Goal: Use online tool/utility: Utilize a website feature to perform a specific function

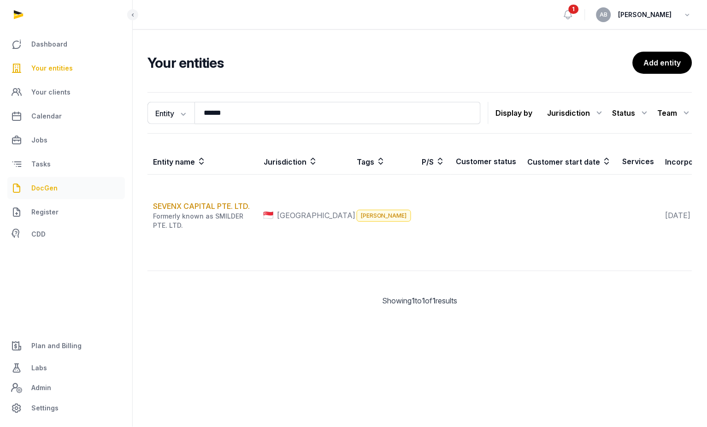
click at [42, 188] on span "DocGen" at bounding box center [44, 187] width 26 height 11
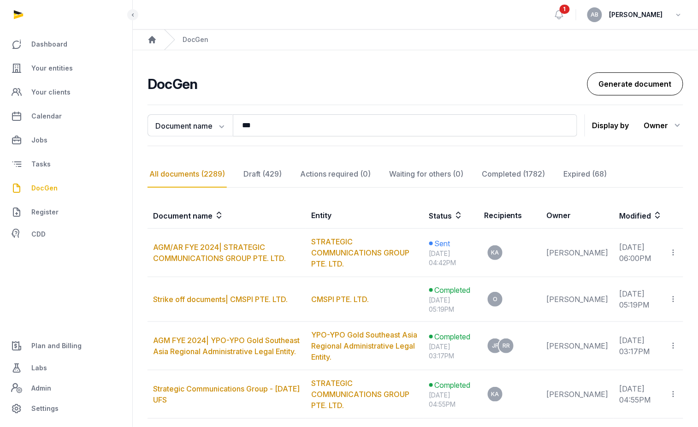
click at [628, 89] on link "Generate document" at bounding box center [635, 83] width 96 height 23
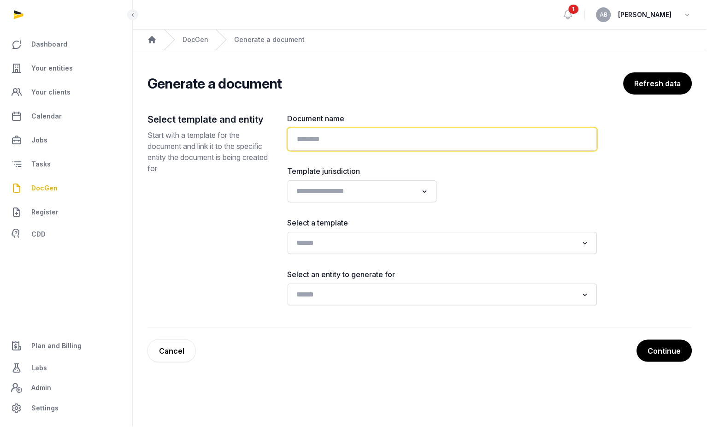
click at [408, 141] on input "text" at bounding box center [443, 139] width 310 height 23
type input "**********"
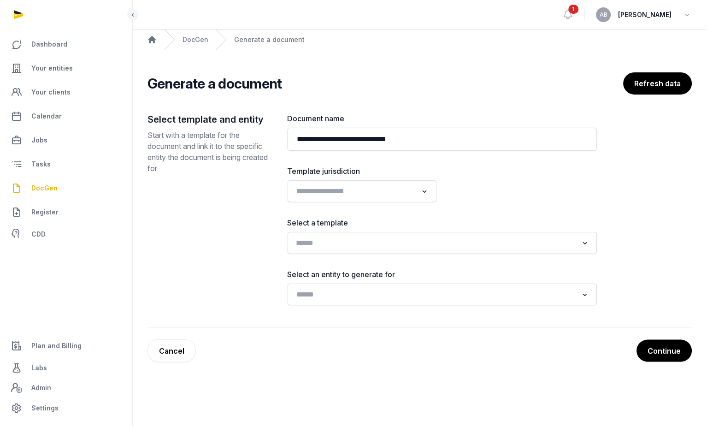
click at [357, 251] on div "Loading..." at bounding box center [442, 243] width 300 height 17
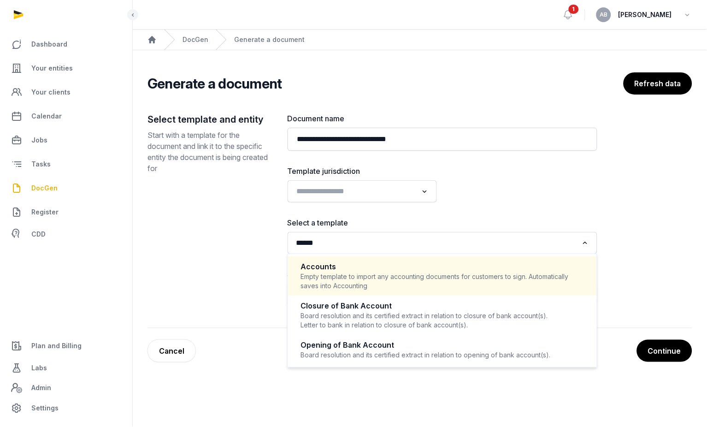
click at [334, 276] on div "Empty template to import any accounting documents for customers to sign. Automa…" at bounding box center [442, 281] width 283 height 18
type input "******"
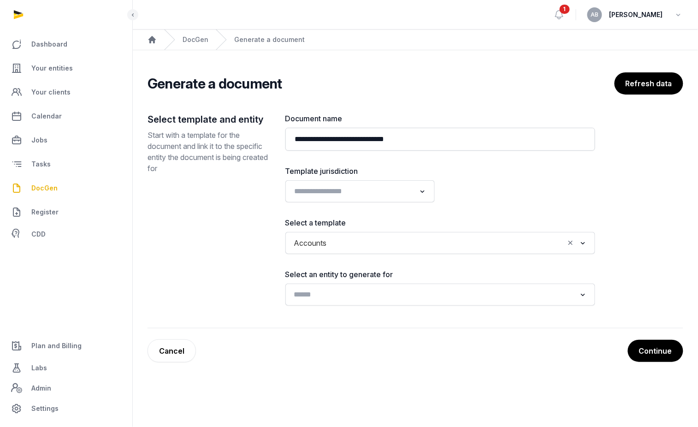
click at [316, 288] on input "Search for option" at bounding box center [433, 294] width 285 height 13
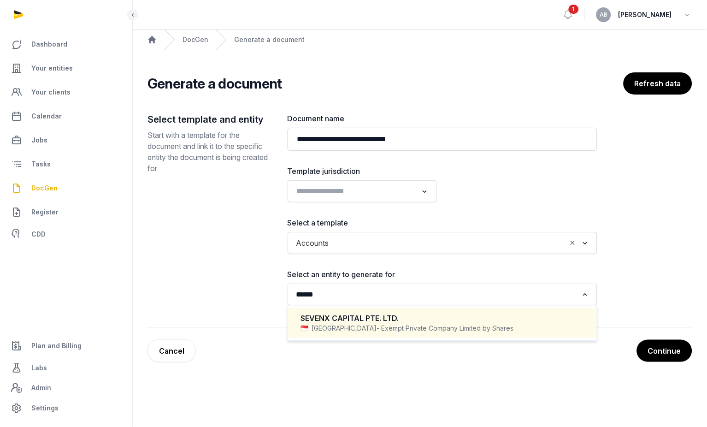
click at [377, 324] on span "- Exempt Private Company Limited by Shares" at bounding box center [445, 327] width 137 height 9
type input "******"
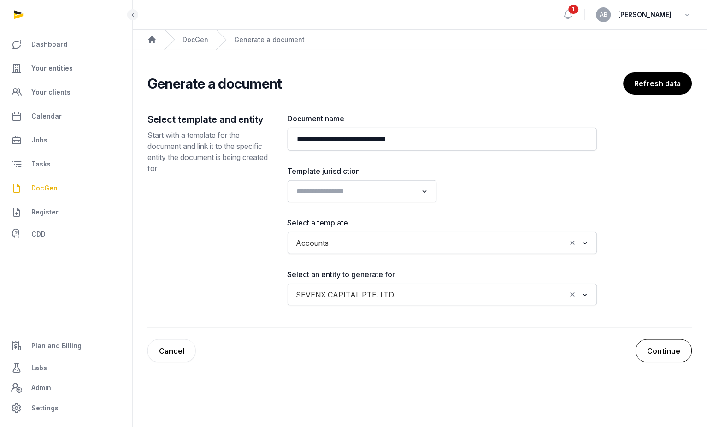
click at [651, 341] on button "Continue" at bounding box center [664, 350] width 56 height 23
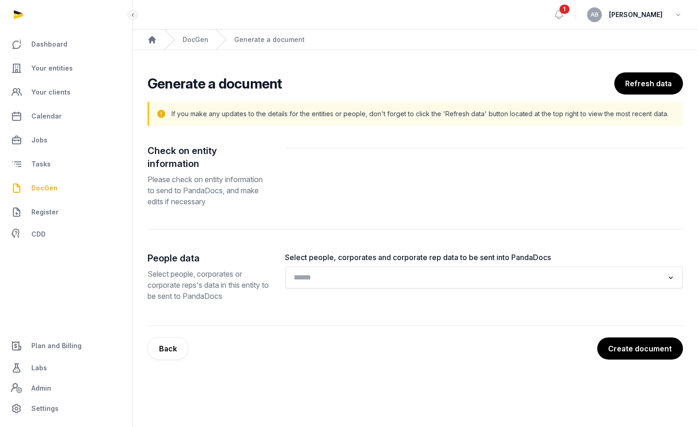
click at [495, 271] on input "Search for option" at bounding box center [478, 277] width 374 height 13
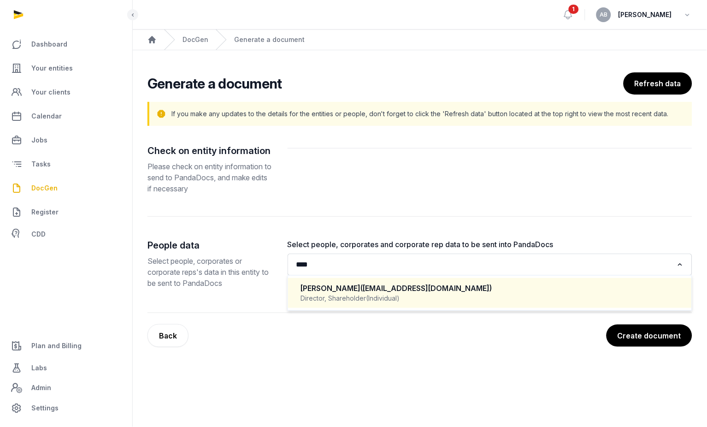
click at [370, 288] on span "([EMAIL_ADDRESS][DOMAIN_NAME])" at bounding box center [426, 287] width 131 height 9
type input "****"
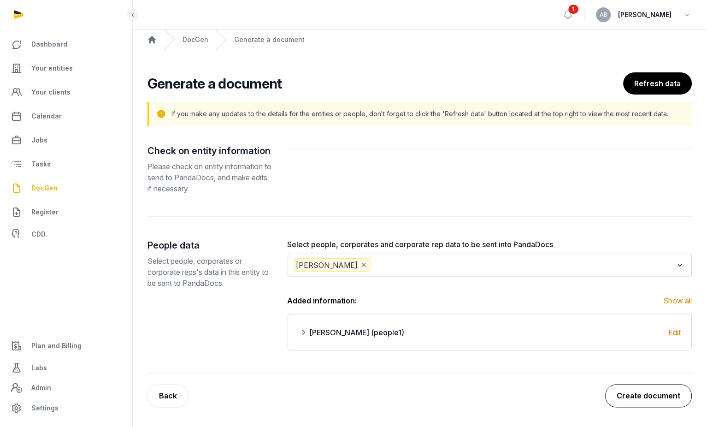
click at [623, 390] on button "Create document" at bounding box center [648, 395] width 87 height 23
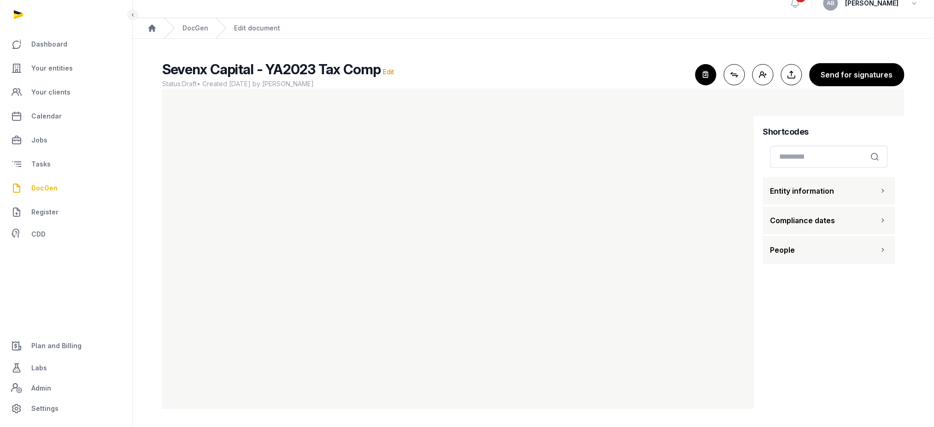
scroll to position [8, 0]
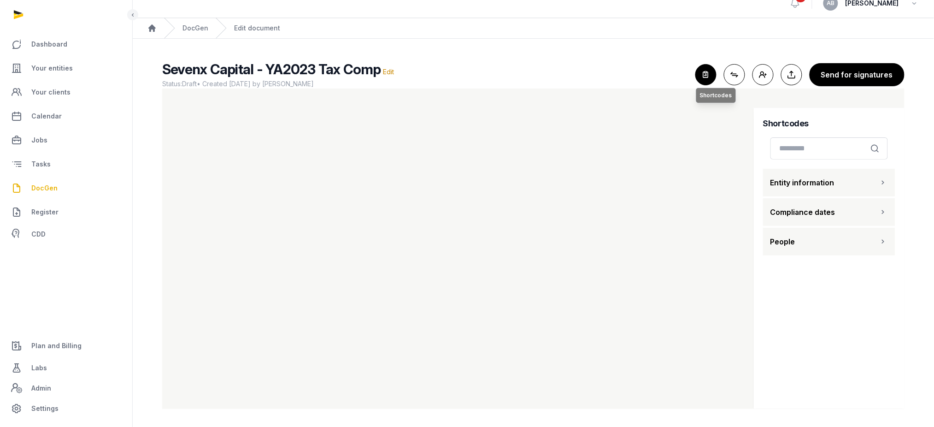
click at [706, 77] on icon "button" at bounding box center [706, 75] width 20 height 20
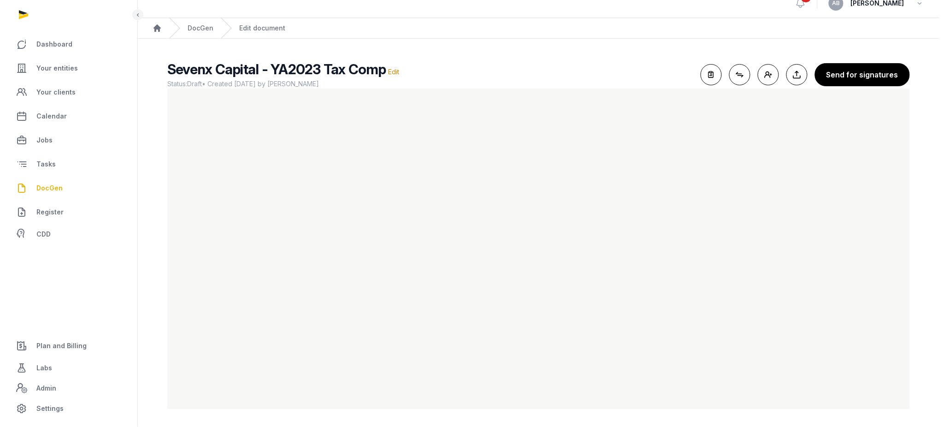
scroll to position [0, 0]
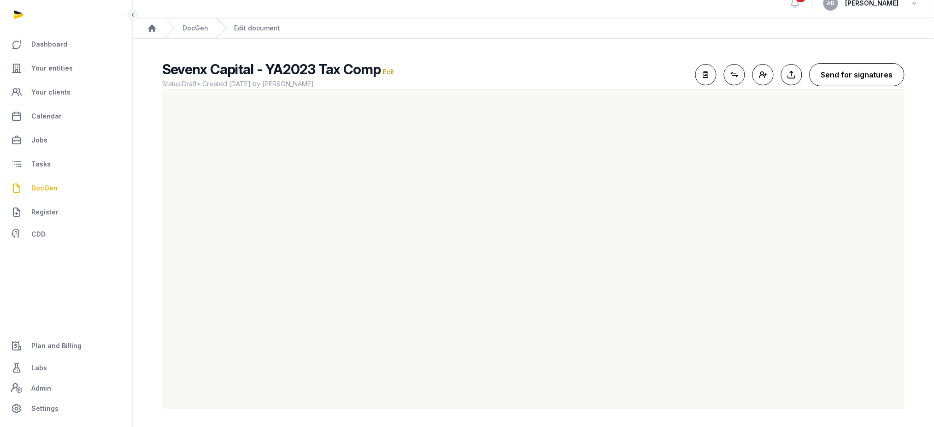
click at [706, 72] on button "Send for signatures" at bounding box center [857, 74] width 95 height 23
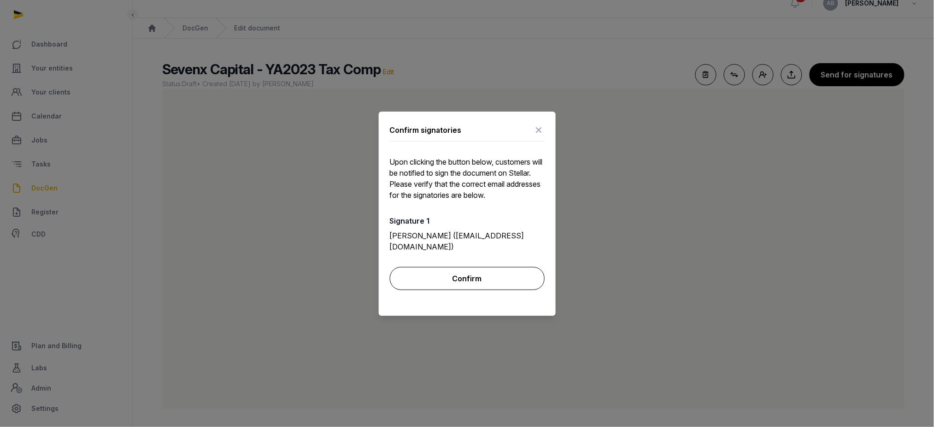
click at [478, 273] on button "Confirm" at bounding box center [467, 278] width 155 height 23
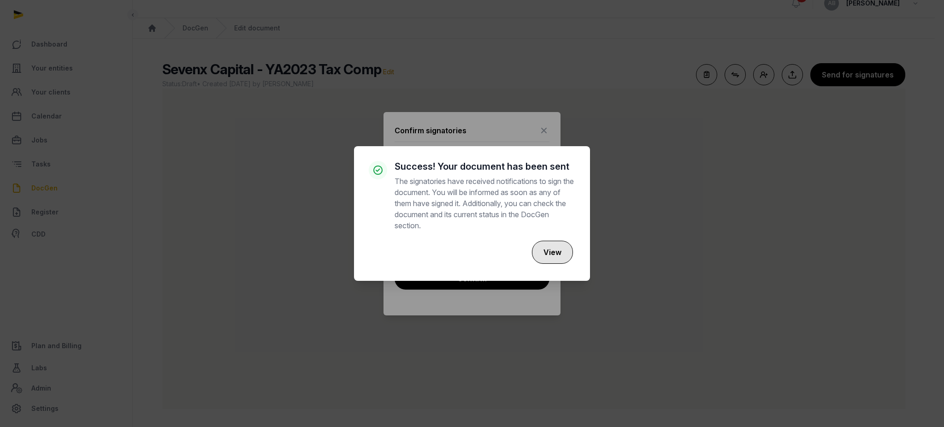
click at [551, 252] on button "View" at bounding box center [552, 252] width 41 height 23
